Goal: Task Accomplishment & Management: Use online tool/utility

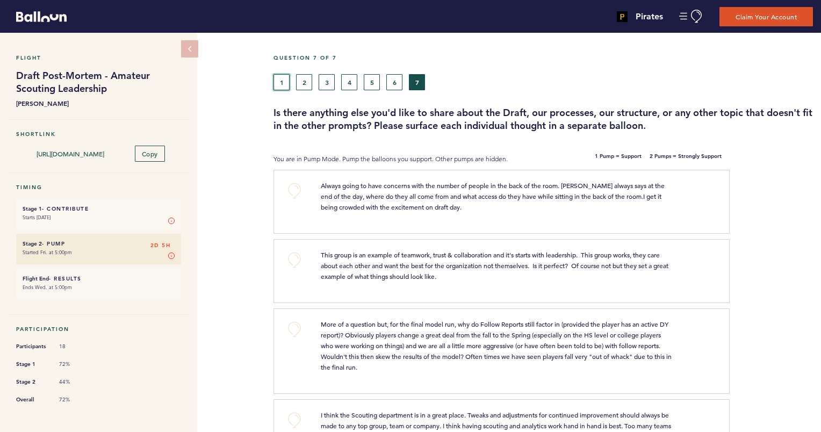
click at [279, 82] on button "1" at bounding box center [281, 82] width 16 height 16
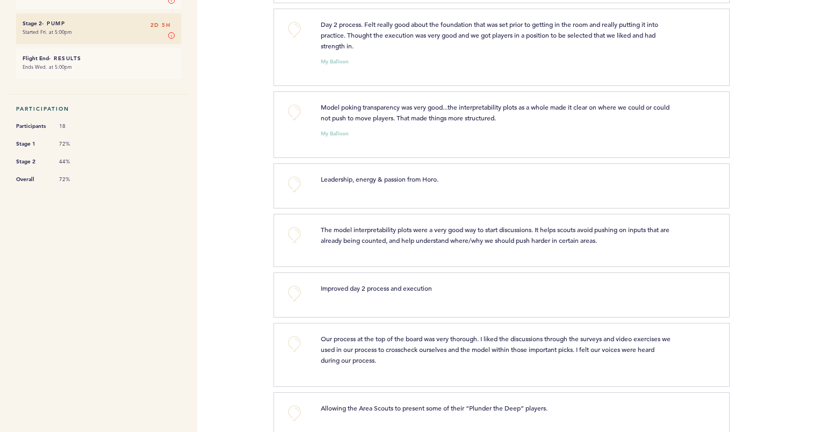
scroll to position [220, 0]
click at [291, 233] on button "+0" at bounding box center [294, 234] width 21 height 21
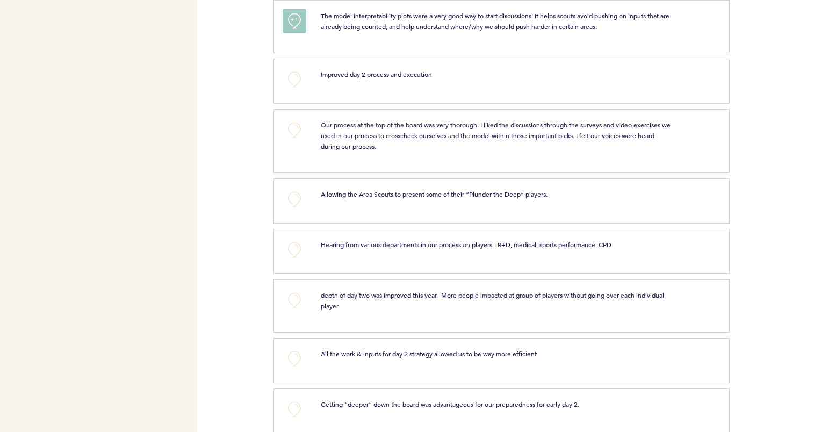
scroll to position [437, 0]
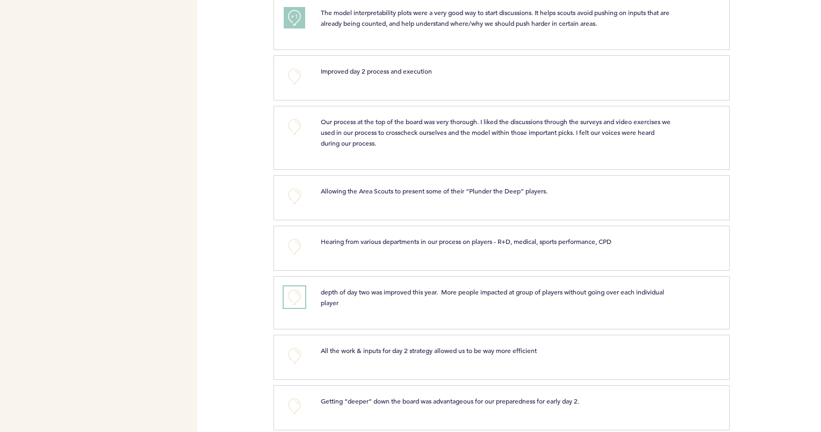
click at [293, 293] on button "+0" at bounding box center [294, 296] width 21 height 21
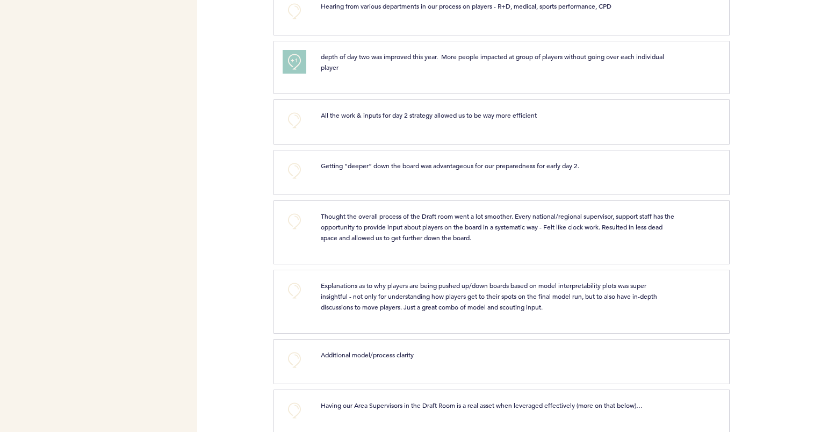
scroll to position [675, 0]
click at [292, 283] on button "+0" at bounding box center [294, 288] width 21 height 21
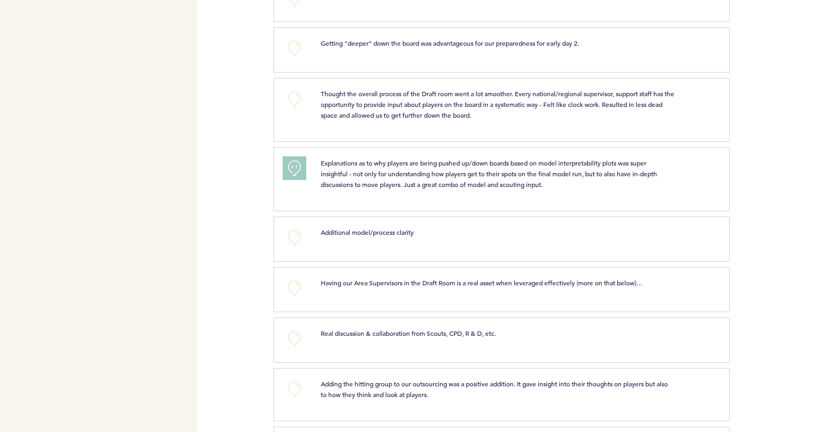
scroll to position [797, 0]
click at [292, 279] on button "+0" at bounding box center [294, 286] width 21 height 21
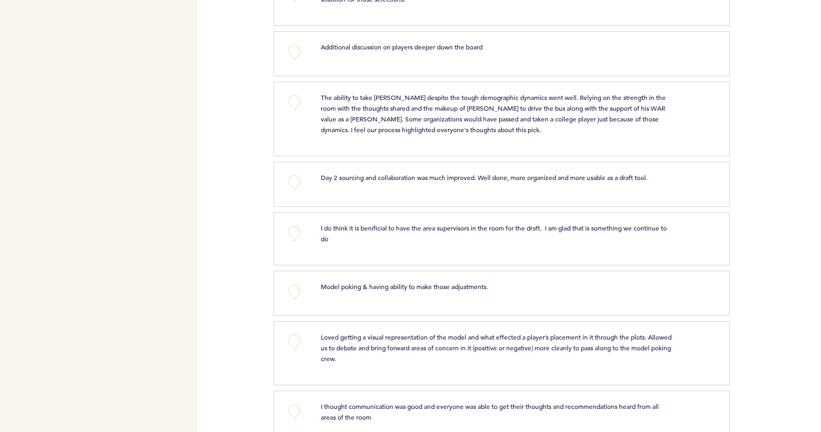
scroll to position [1661, 0]
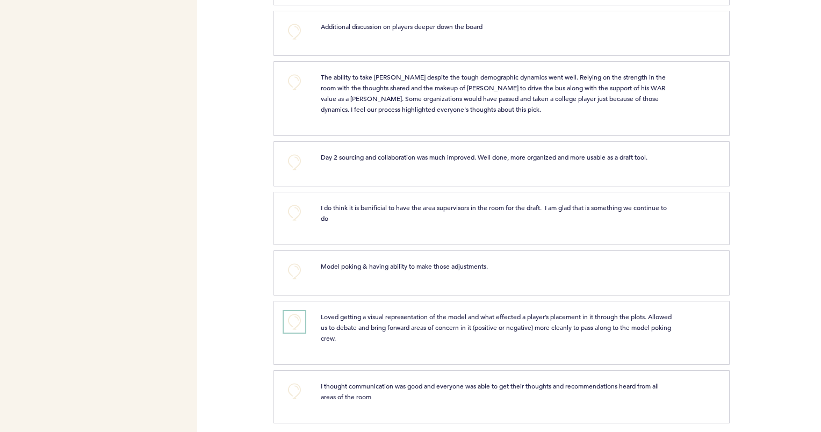
click at [295, 314] on button "+0" at bounding box center [294, 321] width 21 height 21
click at [295, 315] on span "+1" at bounding box center [295, 320] width 8 height 11
click at [290, 315] on button "+2" at bounding box center [294, 321] width 21 height 21
click at [293, 315] on button "+0" at bounding box center [294, 321] width 21 height 21
click at [293, 315] on span "+1" at bounding box center [295, 320] width 8 height 11
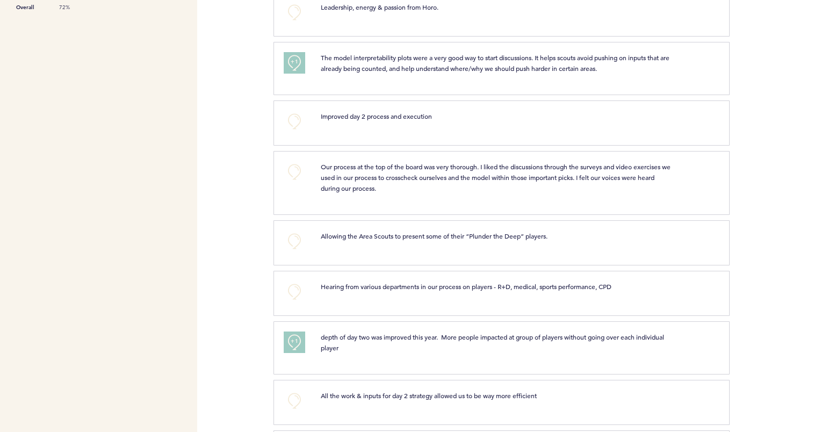
scroll to position [0, 0]
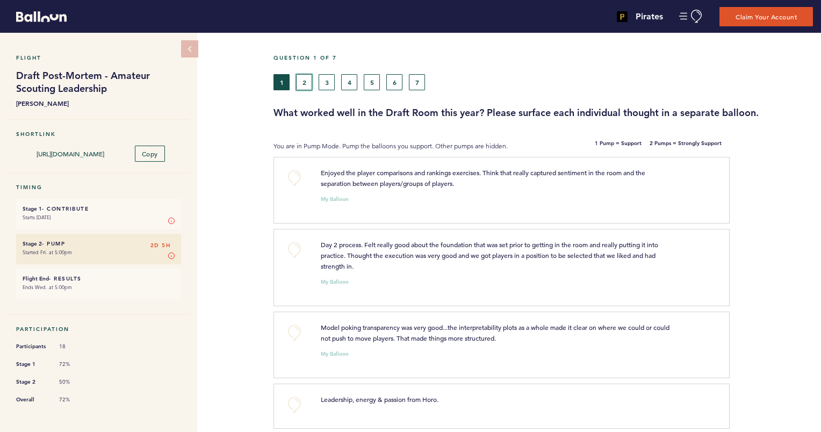
click at [305, 83] on button "2" at bounding box center [304, 82] width 16 height 16
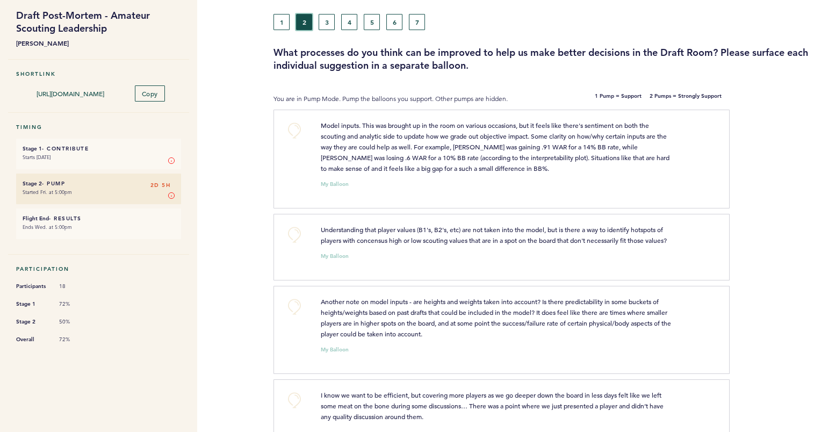
scroll to position [60, 0]
click at [294, 131] on button "+0" at bounding box center [294, 130] width 21 height 21
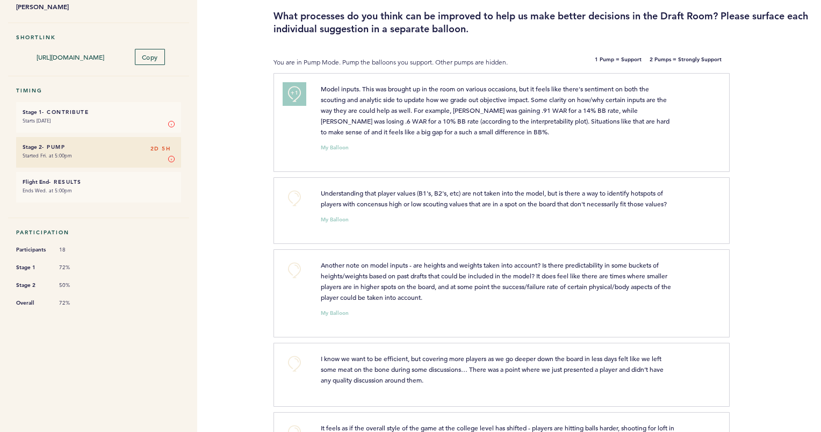
scroll to position [98, 0]
click at [294, 191] on button "+0" at bounding box center [294, 196] width 21 height 21
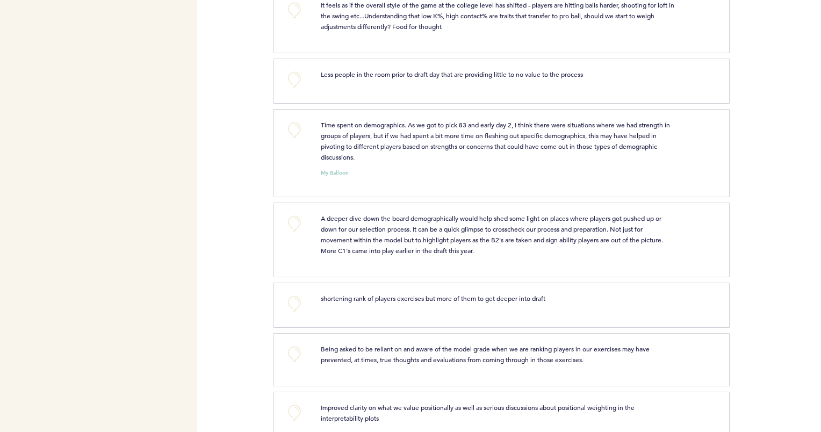
scroll to position [520, 0]
click at [292, 219] on button "+0" at bounding box center [294, 222] width 21 height 21
click at [292, 219] on span "+1" at bounding box center [295, 221] width 8 height 11
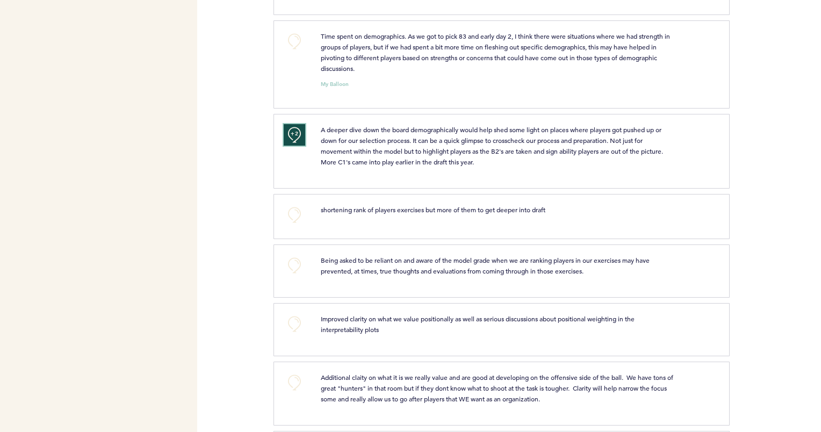
scroll to position [609, 0]
click at [292, 211] on button "+0" at bounding box center [294, 213] width 21 height 21
click at [292, 211] on span "+1" at bounding box center [295, 212] width 8 height 11
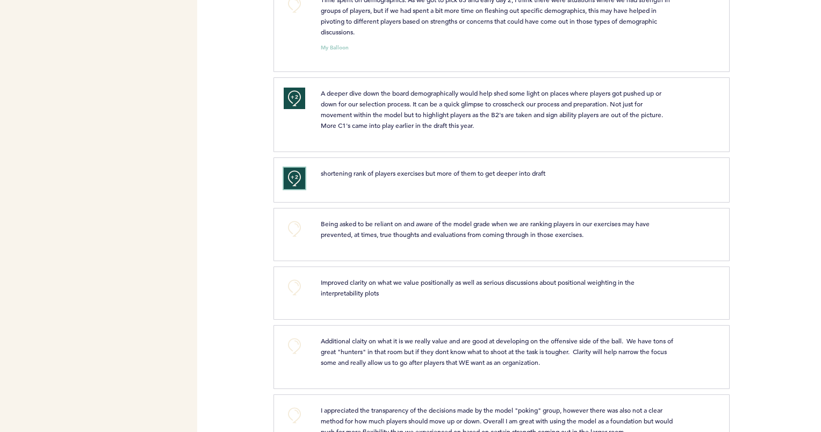
scroll to position [646, 0]
click at [294, 221] on button "+0" at bounding box center [294, 226] width 21 height 21
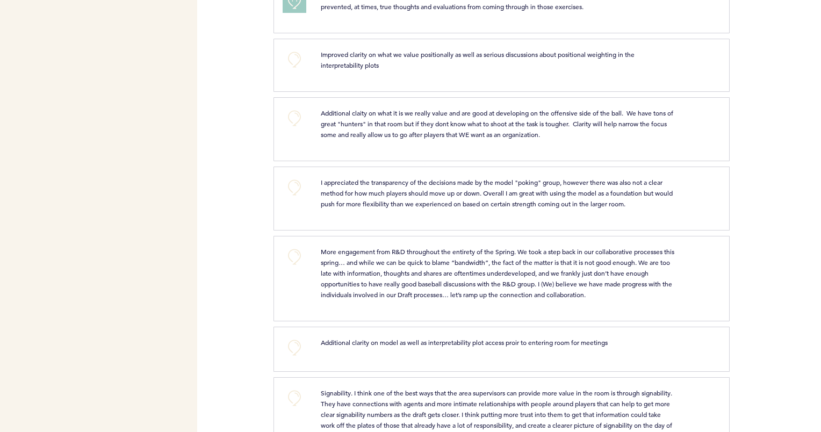
scroll to position [875, 0]
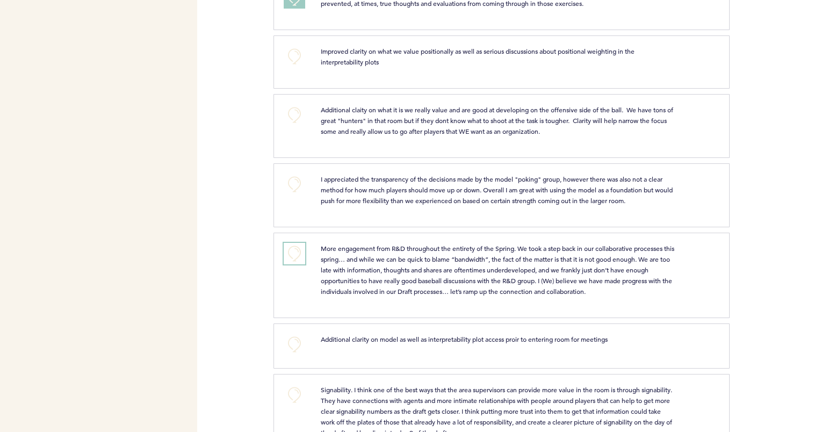
click at [292, 247] on button "+0" at bounding box center [294, 253] width 21 height 21
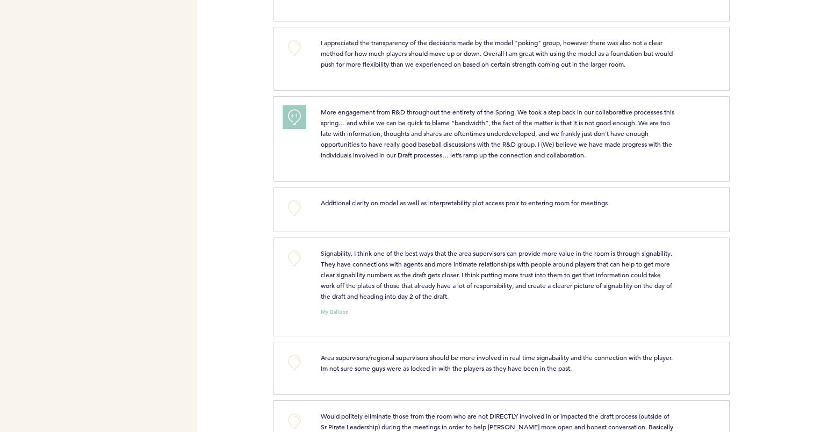
scroll to position [1012, 0]
click at [293, 255] on button "+0" at bounding box center [294, 258] width 21 height 21
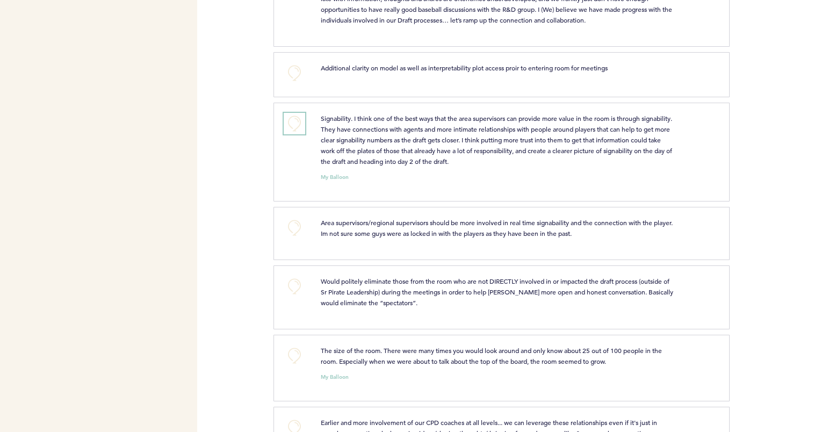
scroll to position [1149, 0]
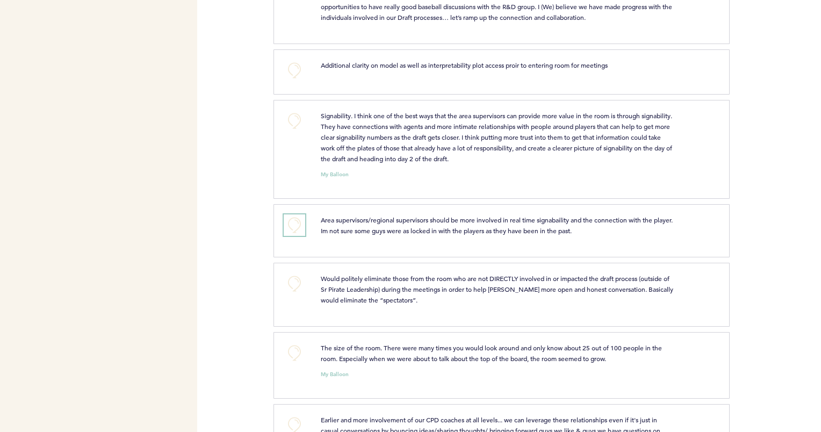
click at [292, 222] on button "+0" at bounding box center [294, 224] width 21 height 21
click at [292, 222] on span "+1" at bounding box center [295, 224] width 8 height 11
click at [296, 117] on button "+0" at bounding box center [294, 120] width 21 height 21
click at [296, 117] on span "+1" at bounding box center [295, 119] width 8 height 11
click at [296, 117] on button "+0" at bounding box center [294, 120] width 21 height 21
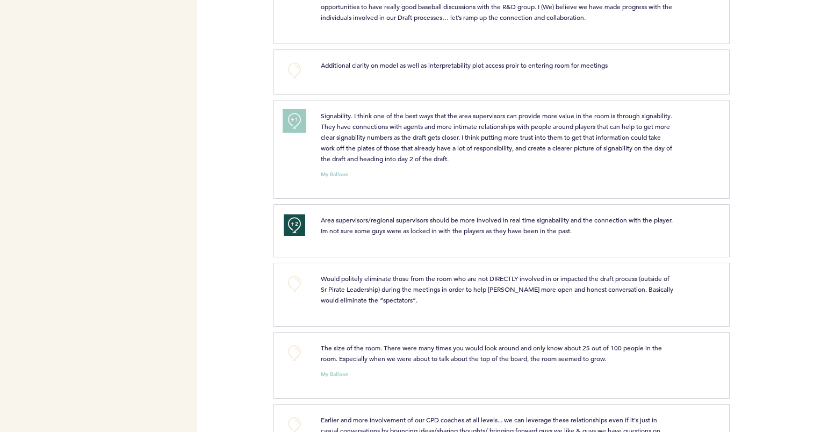
click at [296, 117] on span "+1" at bounding box center [295, 119] width 8 height 11
click at [296, 117] on span "+2" at bounding box center [295, 119] width 8 height 11
click at [243, 162] on div "Pirates [EMAIL_ADDRESS][PERSON_NAME][DOMAIN_NAME] Team Domain: pirates Notifica…" at bounding box center [410, 216] width 821 height 432
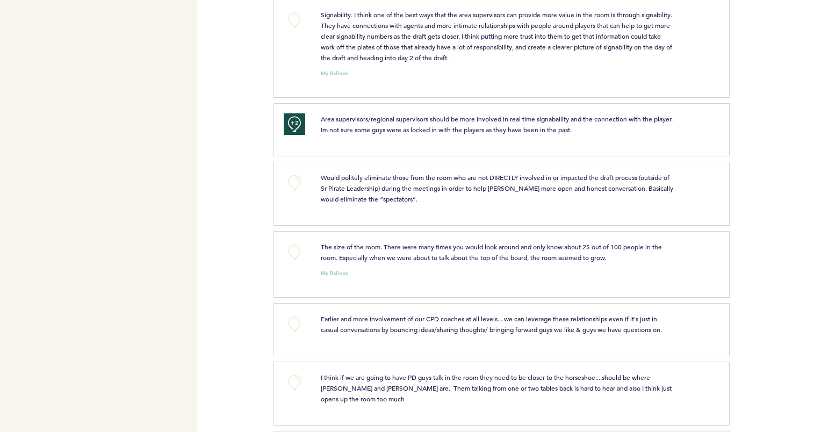
scroll to position [1251, 0]
click at [292, 178] on button "+0" at bounding box center [294, 181] width 21 height 21
click at [292, 178] on span "+1" at bounding box center [295, 180] width 8 height 11
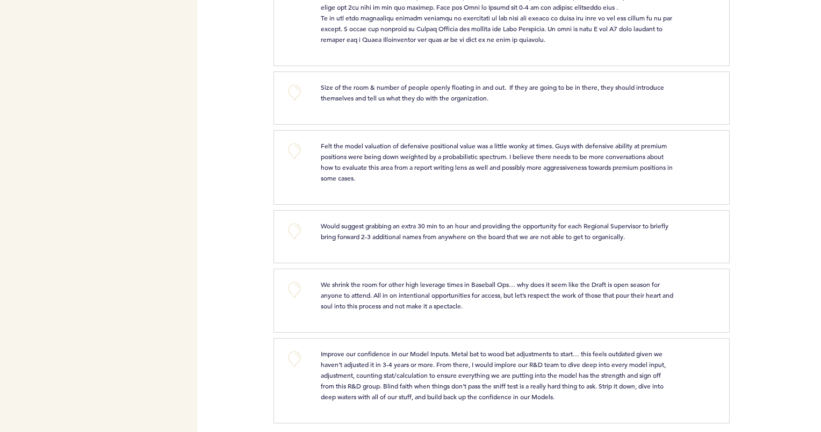
scroll to position [1766, 0]
click at [296, 349] on button "+0" at bounding box center [294, 357] width 21 height 21
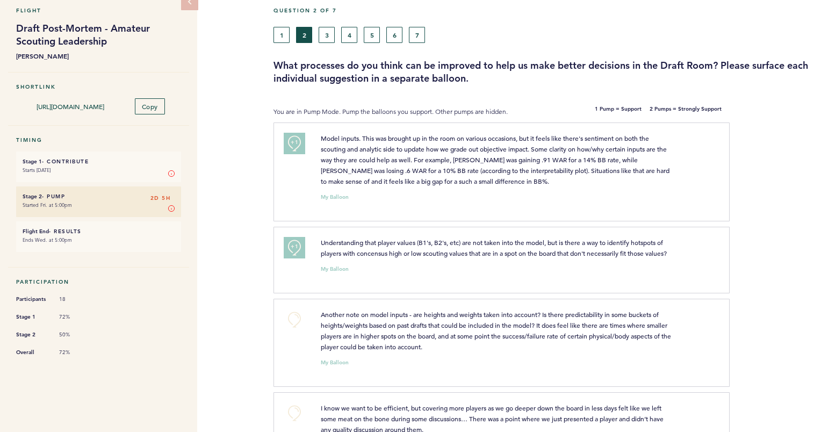
scroll to position [0, 0]
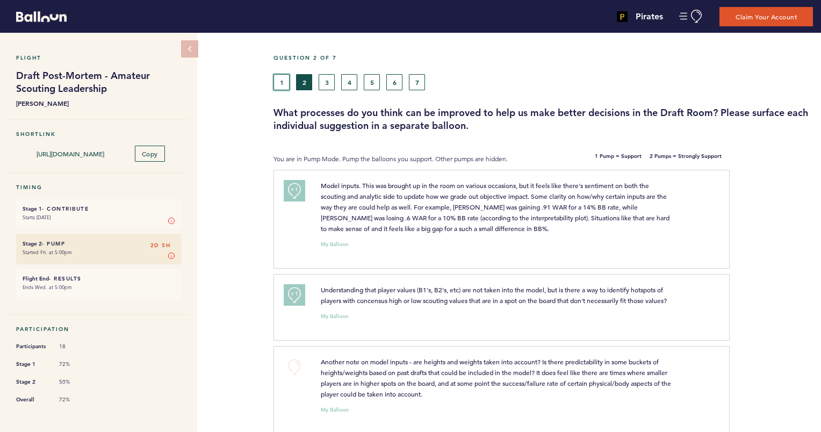
click at [281, 81] on button "1" at bounding box center [281, 82] width 16 height 16
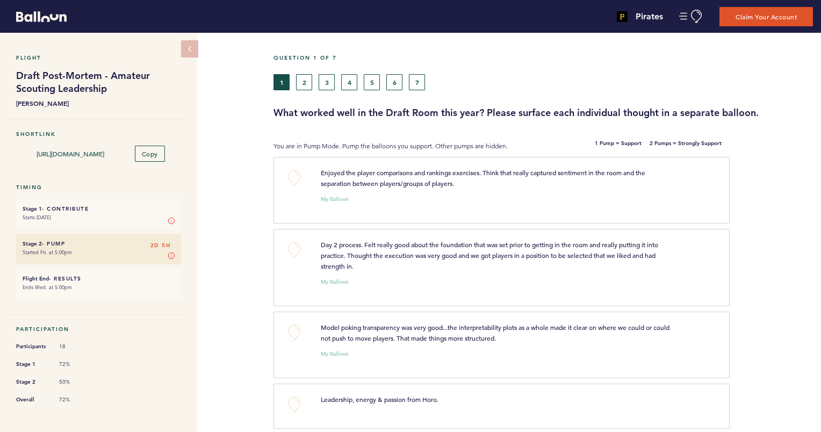
click at [324, 70] on div "Question 1 of 7" at bounding box center [542, 64] width 555 height 20
click at [324, 83] on button "3" at bounding box center [327, 82] width 16 height 16
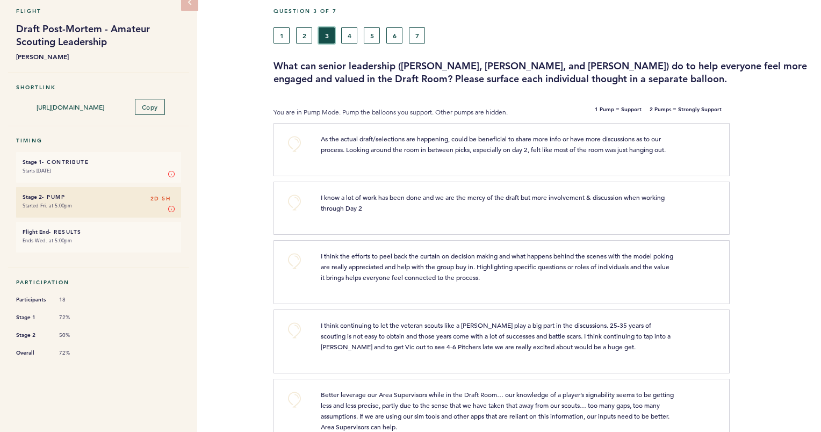
scroll to position [49, 0]
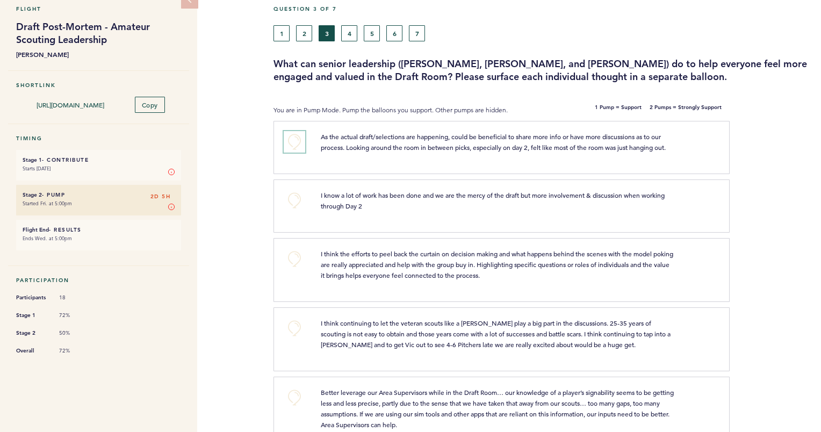
click at [295, 140] on button "+0" at bounding box center [294, 141] width 21 height 21
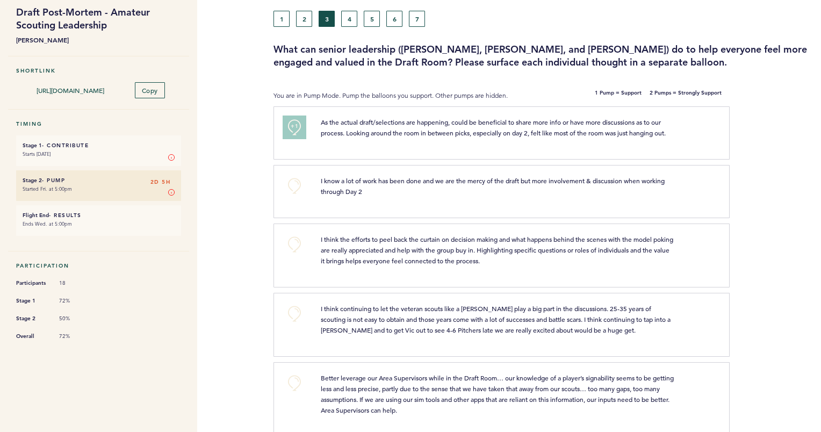
scroll to position [63, 0]
click at [294, 182] on button "+0" at bounding box center [294, 185] width 21 height 21
click at [294, 182] on span "+1" at bounding box center [295, 184] width 8 height 11
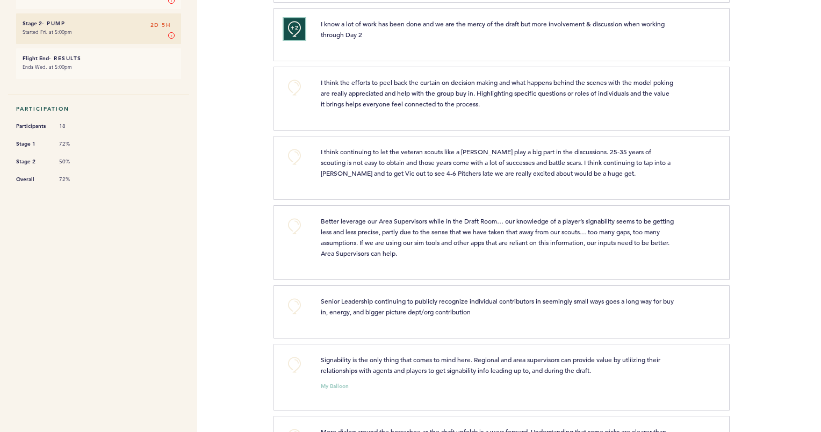
scroll to position [221, 0]
click at [294, 155] on button "+0" at bounding box center [294, 156] width 21 height 21
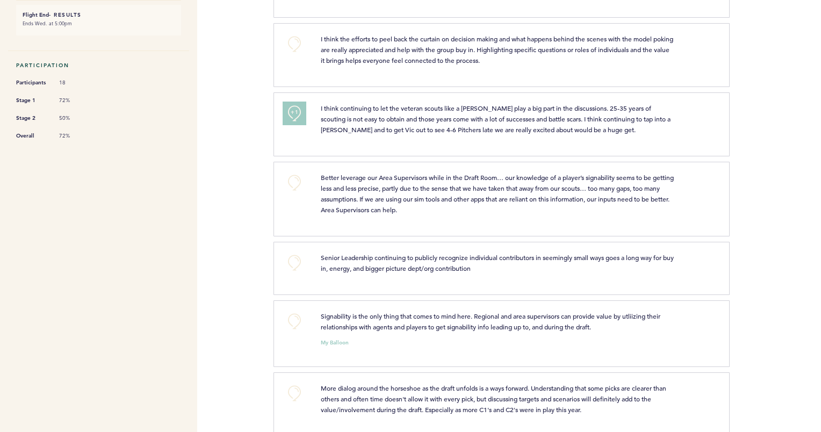
scroll to position [264, 0]
click at [293, 177] on button "+0" at bounding box center [294, 181] width 21 height 21
click at [293, 177] on span "+1" at bounding box center [295, 181] width 8 height 11
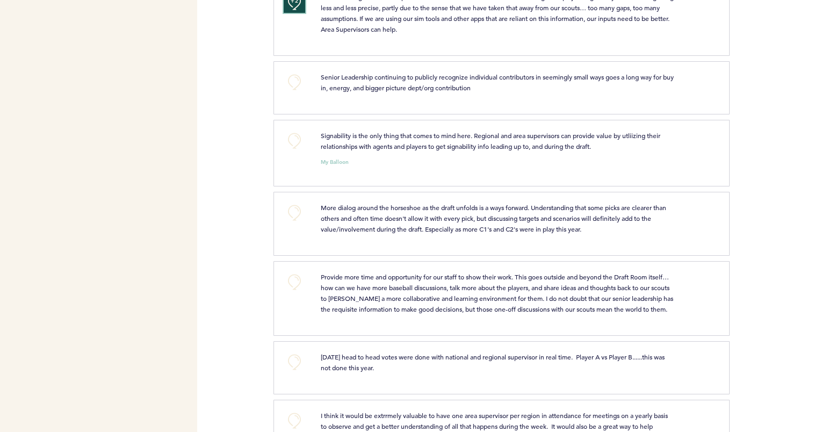
scroll to position [443, 0]
click at [295, 211] on button "+0" at bounding box center [294, 214] width 21 height 21
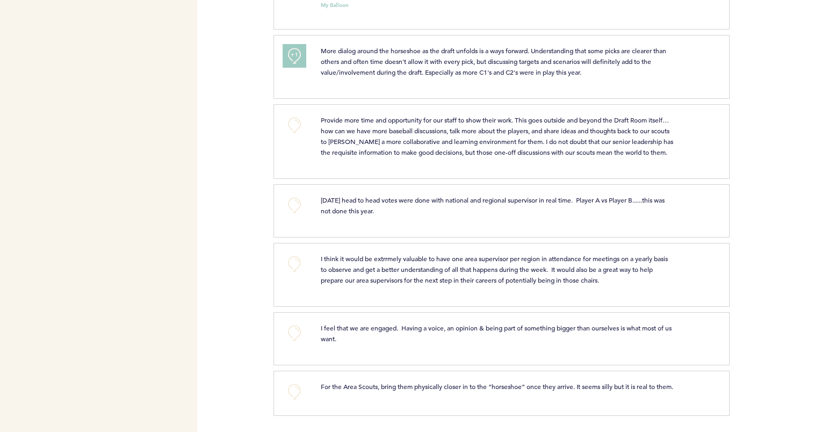
scroll to position [616, 0]
click at [291, 258] on button "+0" at bounding box center [294, 263] width 21 height 21
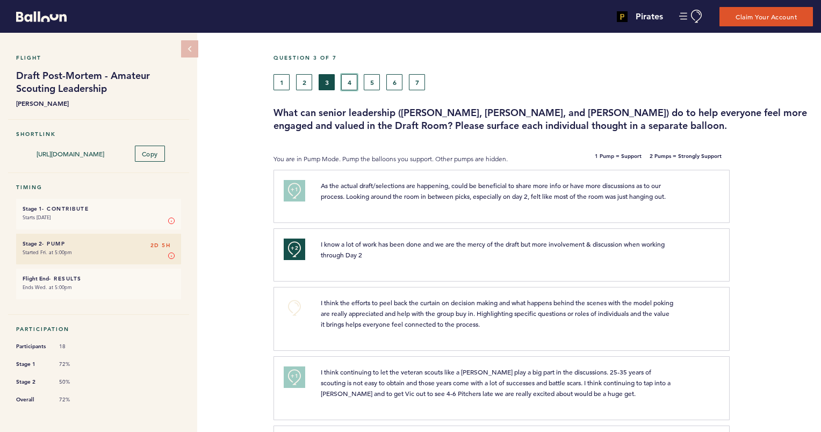
click at [346, 82] on button "4" at bounding box center [349, 82] width 16 height 16
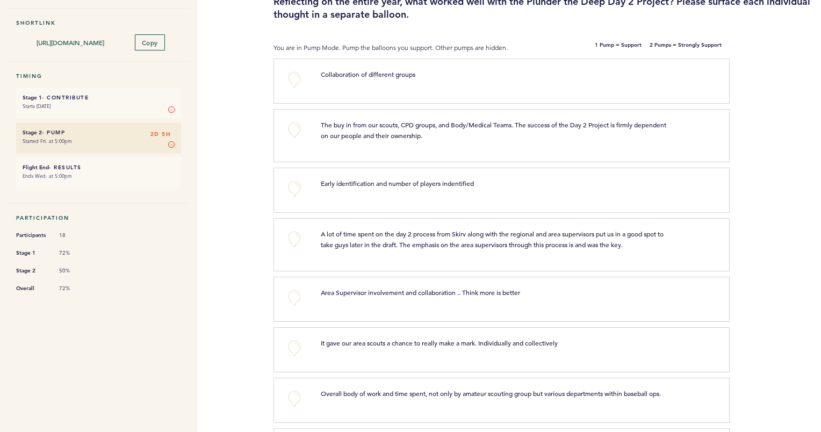
scroll to position [112, 0]
click at [292, 233] on button "+0" at bounding box center [294, 238] width 21 height 21
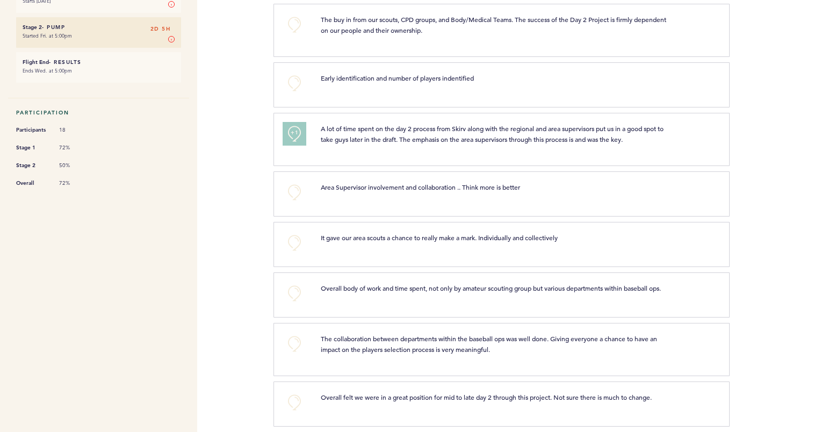
scroll to position [217, 0]
click at [292, 242] on button "+0" at bounding box center [294, 241] width 21 height 21
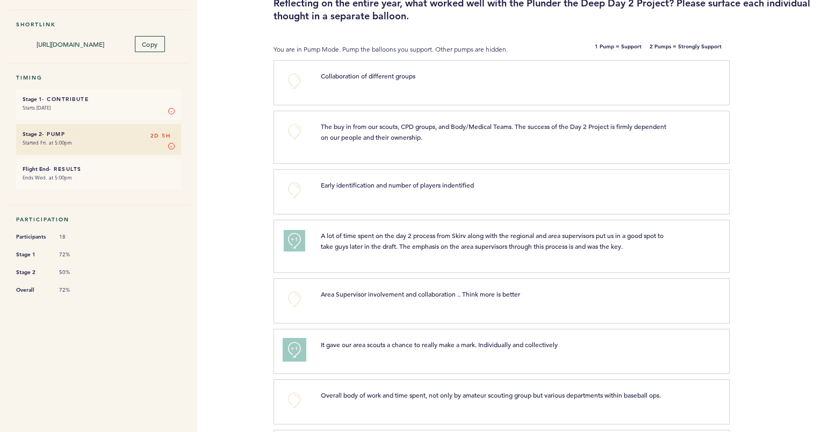
scroll to position [111, 0]
click at [295, 127] on button "+0" at bounding box center [294, 129] width 21 height 21
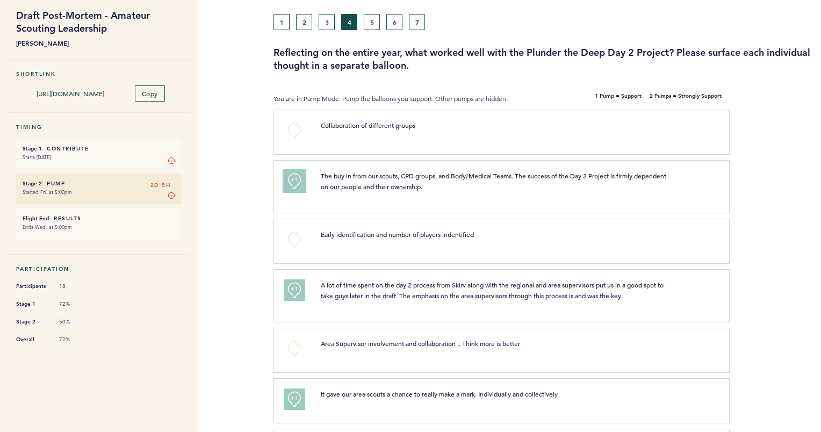
scroll to position [0, 0]
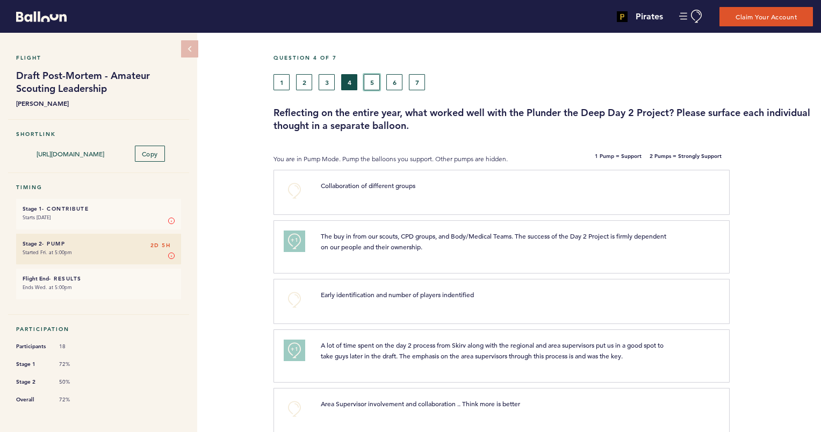
click at [371, 85] on button "5" at bounding box center [372, 82] width 16 height 16
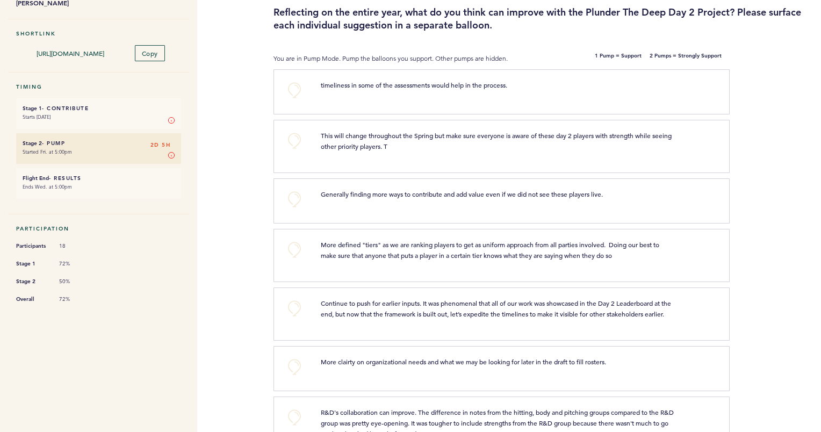
scroll to position [101, 0]
click at [293, 135] on button "+0" at bounding box center [294, 139] width 21 height 21
click at [293, 135] on span "+1" at bounding box center [295, 139] width 8 height 11
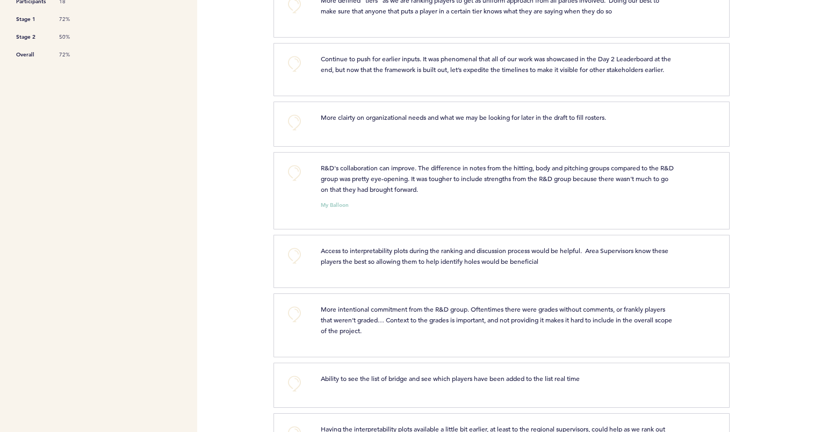
scroll to position [345, 0]
click at [294, 180] on button "+0" at bounding box center [294, 172] width 21 height 21
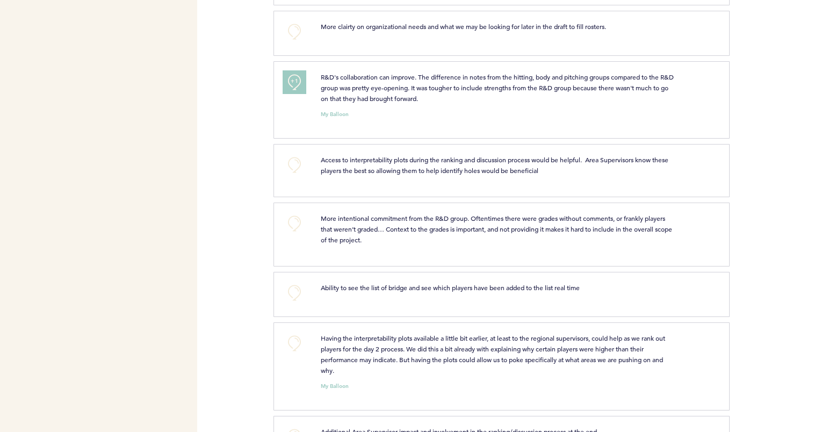
scroll to position [436, 0]
click at [301, 228] on button "+0" at bounding box center [294, 222] width 21 height 21
click at [301, 228] on button "+1" at bounding box center [294, 222] width 21 height 21
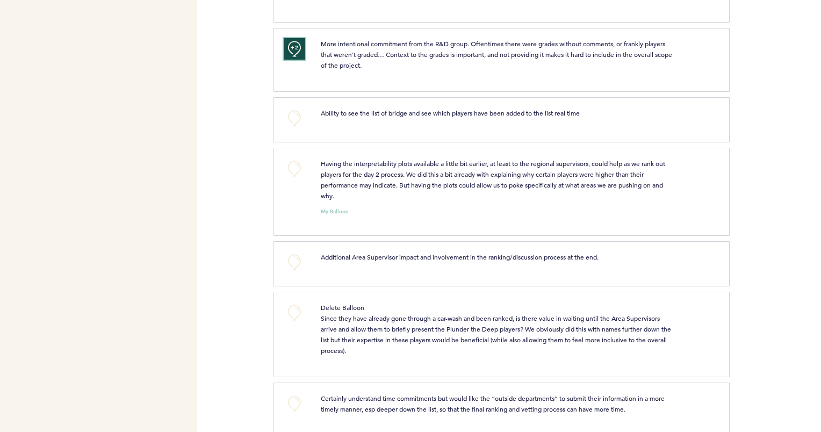
scroll to position [756, 0]
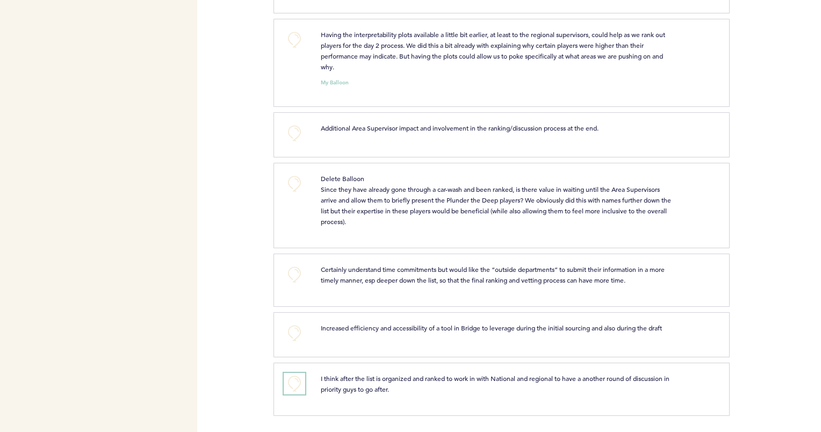
click at [296, 386] on button "+0" at bounding box center [294, 383] width 21 height 21
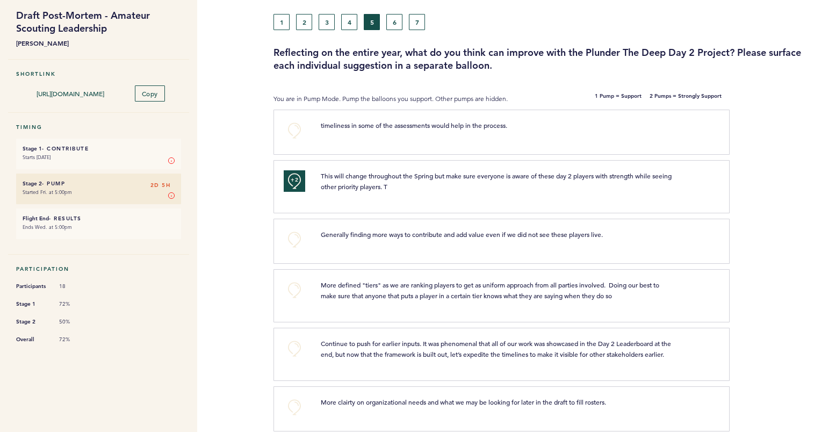
scroll to position [0, 0]
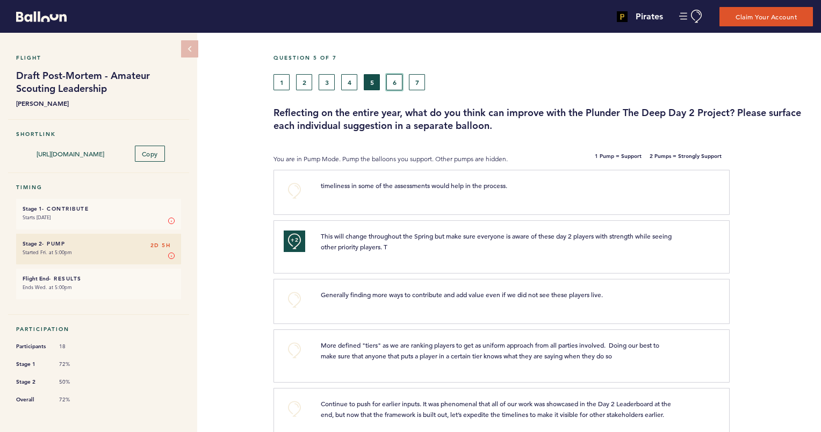
click at [396, 79] on button "6" at bounding box center [394, 82] width 16 height 16
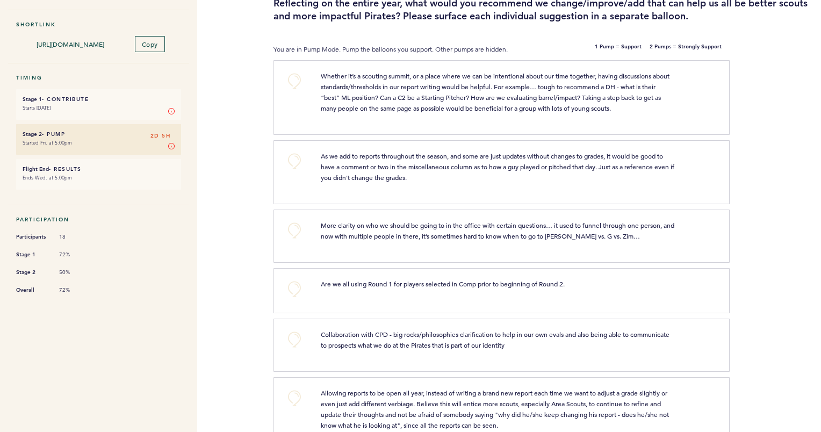
scroll to position [111, 0]
click at [291, 226] on button "+0" at bounding box center [294, 229] width 21 height 21
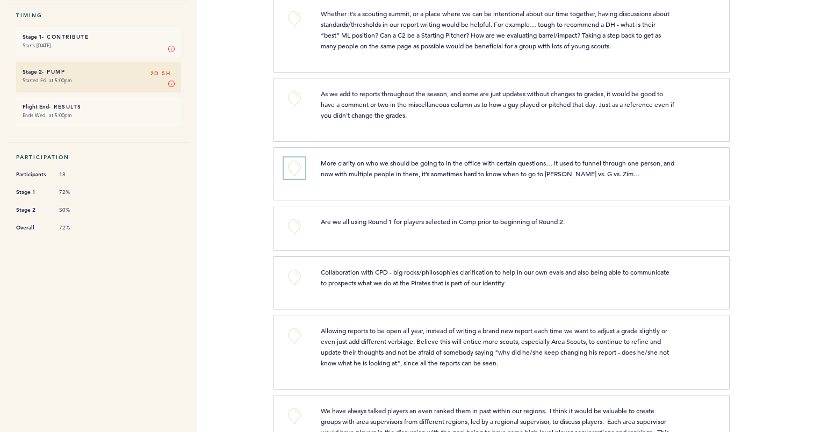
scroll to position [189, 0]
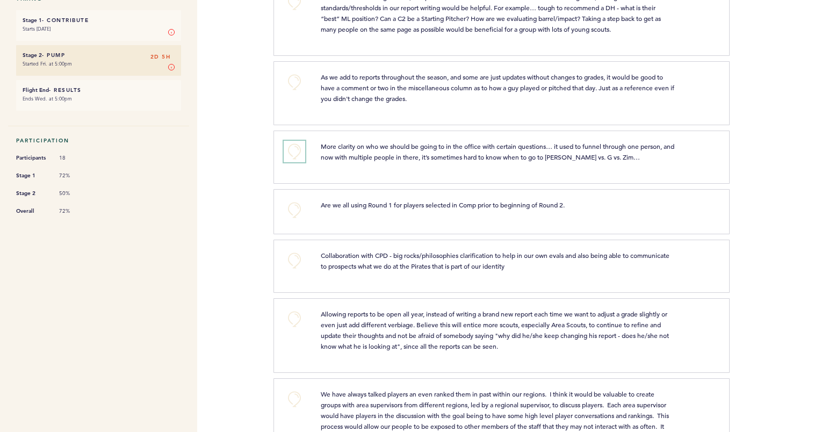
click at [296, 147] on button "+0" at bounding box center [294, 151] width 21 height 21
click at [292, 148] on span "+2" at bounding box center [295, 150] width 8 height 11
click at [292, 148] on button "+0" at bounding box center [294, 151] width 21 height 21
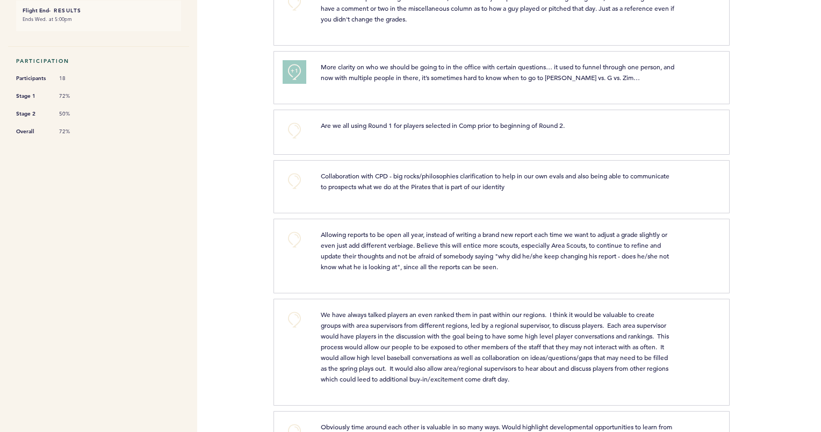
scroll to position [288, 0]
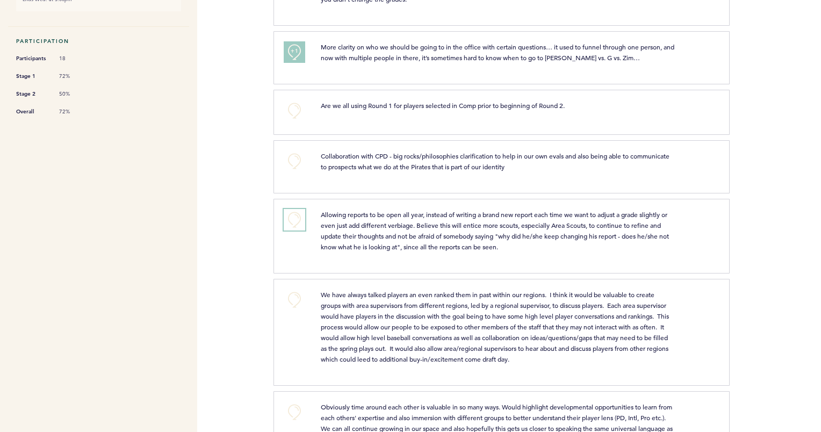
click at [296, 214] on button "+0" at bounding box center [294, 219] width 21 height 21
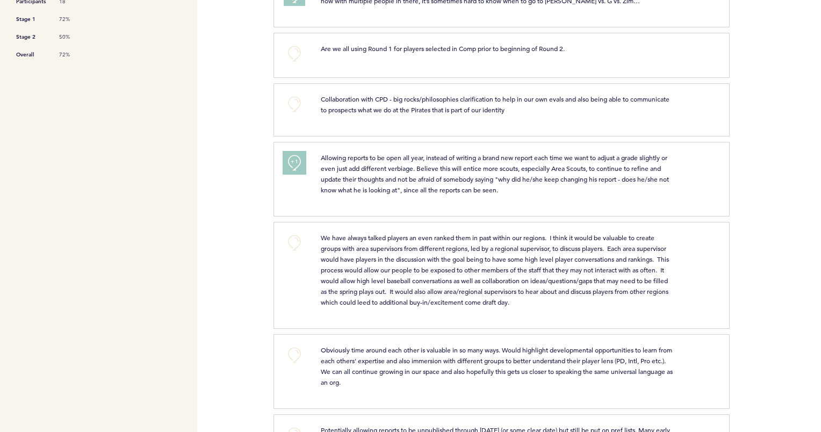
scroll to position [349, 0]
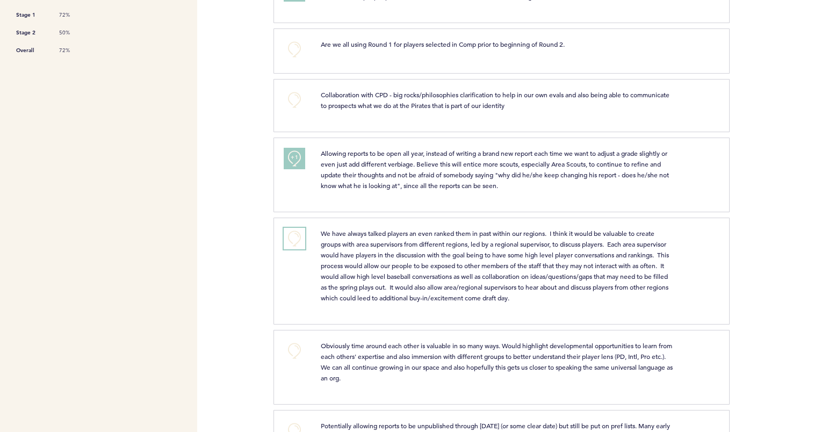
click at [289, 235] on button "+0" at bounding box center [294, 238] width 21 height 21
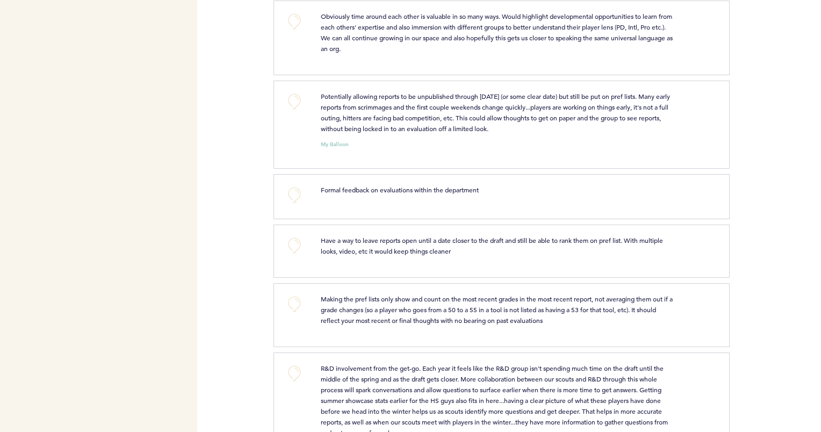
scroll to position [679, 0]
click at [294, 241] on button "+0" at bounding box center [294, 244] width 21 height 21
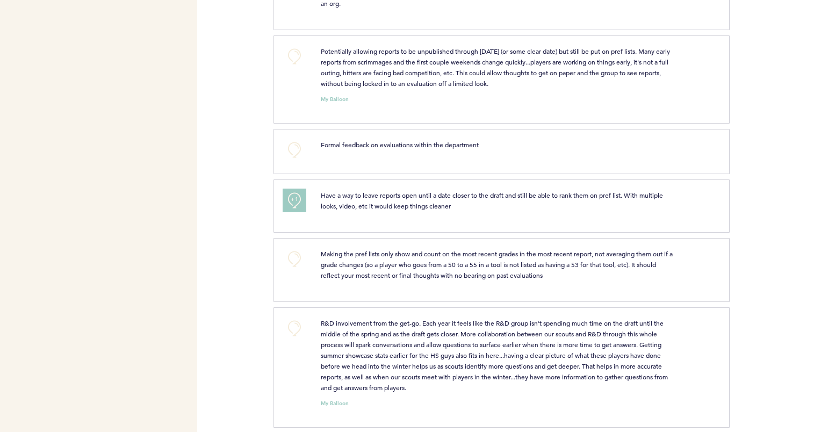
scroll to position [724, 0]
click at [294, 257] on button "+0" at bounding box center [294, 258] width 21 height 21
click at [294, 257] on span "+1" at bounding box center [295, 257] width 8 height 11
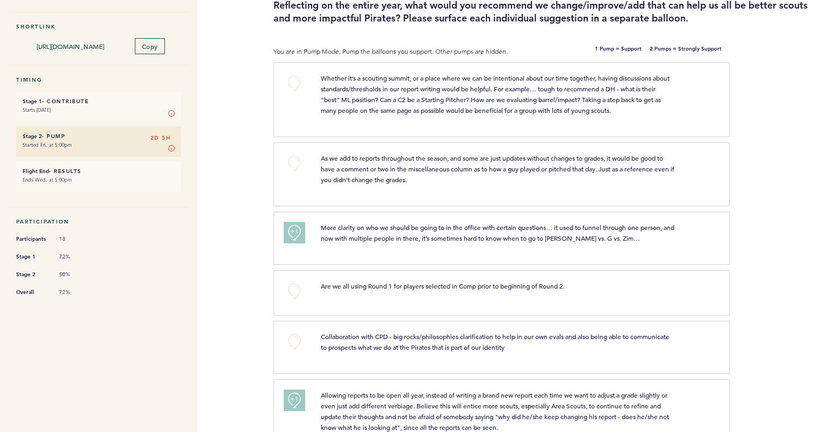
scroll to position [0, 0]
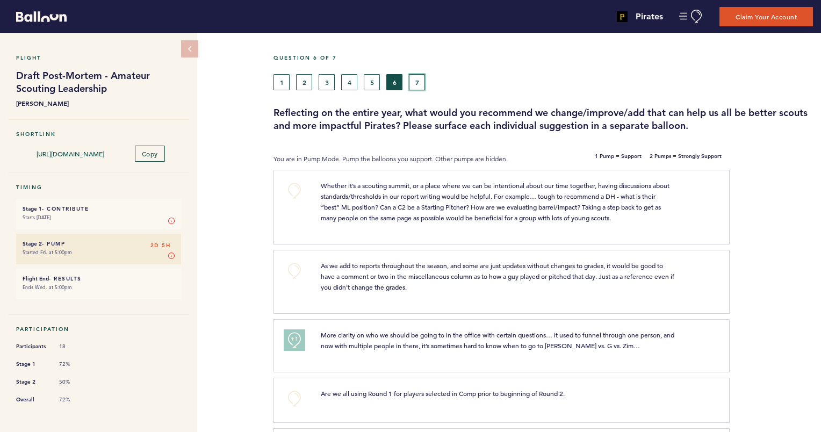
click at [421, 82] on button "7" at bounding box center [417, 82] width 16 height 16
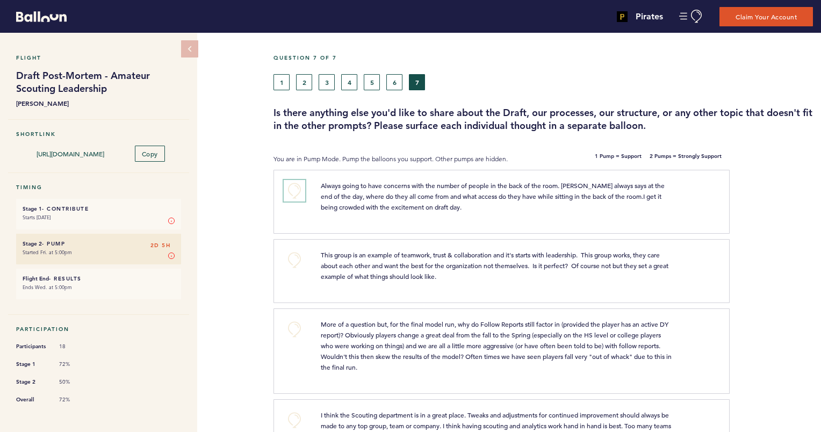
click at [294, 186] on button "+0" at bounding box center [294, 190] width 21 height 21
click at [294, 186] on span "+1" at bounding box center [295, 189] width 8 height 11
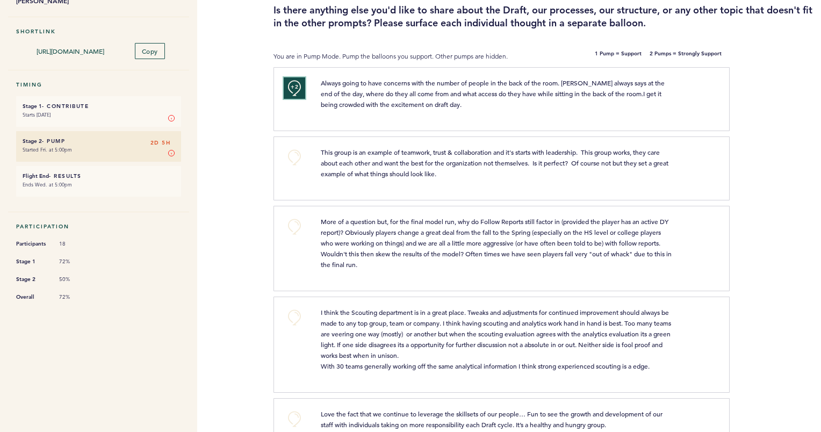
scroll to position [102, 0]
click at [292, 224] on button "+0" at bounding box center [294, 226] width 21 height 21
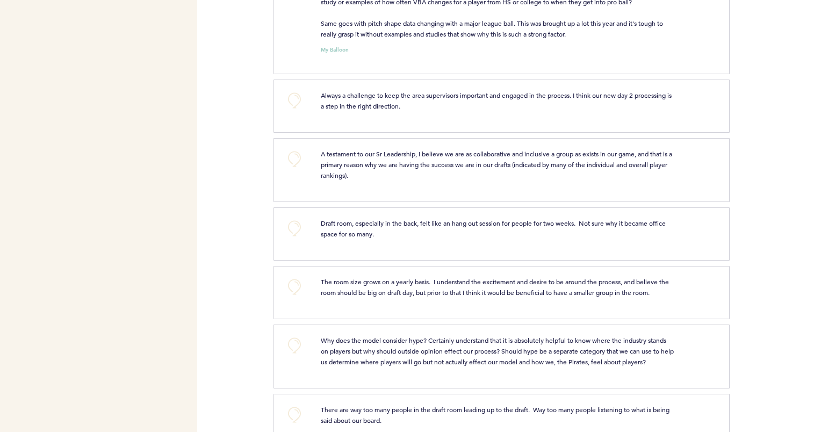
scroll to position [654, 0]
click at [293, 223] on button "+0" at bounding box center [294, 226] width 21 height 21
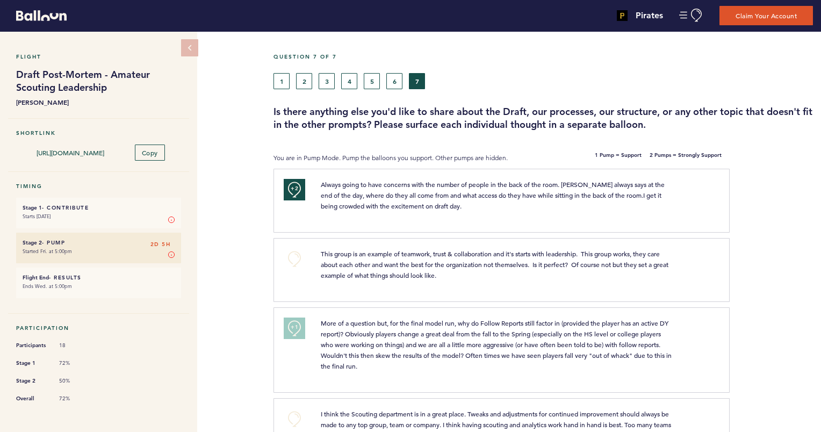
scroll to position [0, 0]
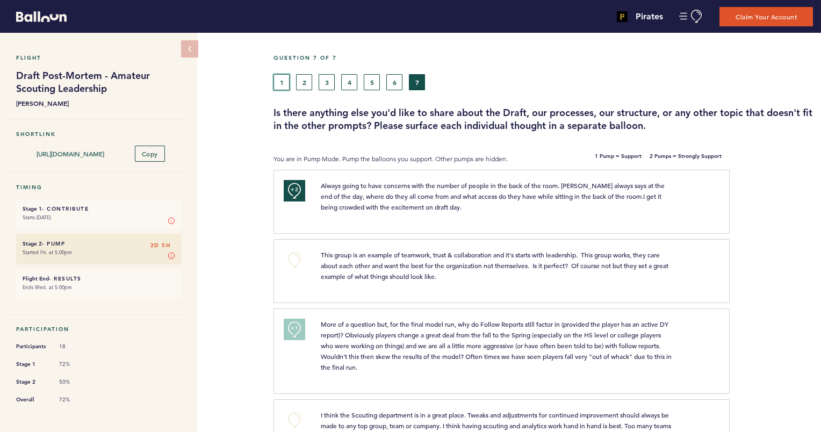
click at [280, 82] on button "1" at bounding box center [281, 82] width 16 height 16
